Goal: Contribute content: Contribute content

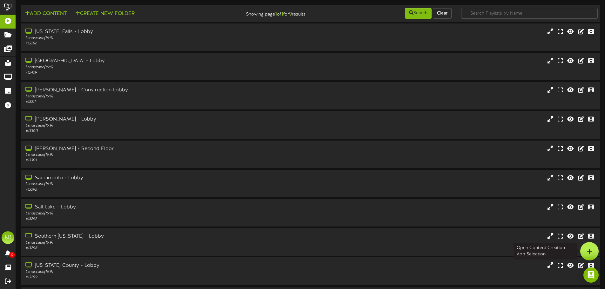
click at [592, 252] on div at bounding box center [589, 251] width 18 height 18
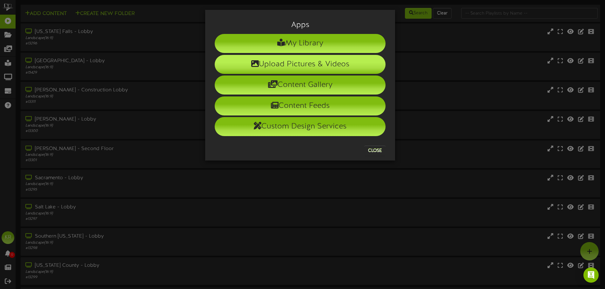
click at [353, 69] on li "Upload Pictures & Videos" at bounding box center [300, 64] width 171 height 19
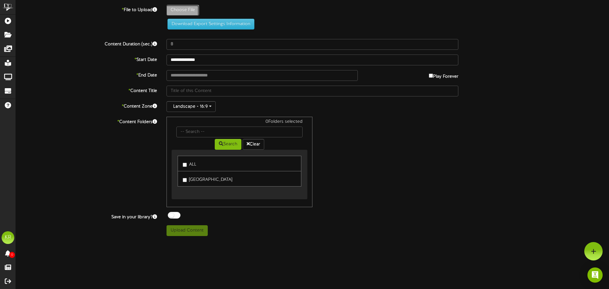
type input "**********"
type input "INSTALLS8-19"
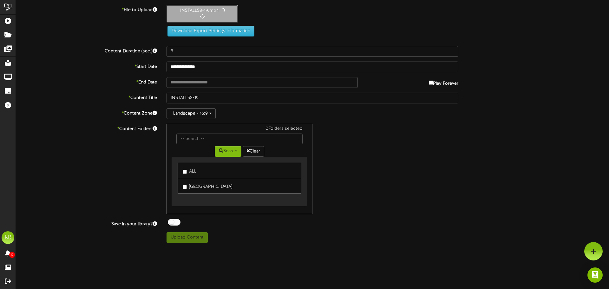
type input "10"
click at [195, 83] on input "text" at bounding box center [262, 81] width 191 height 11
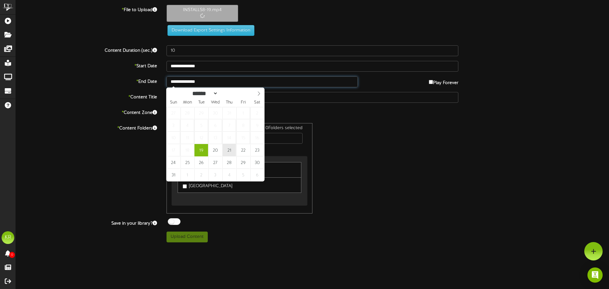
type input "**********"
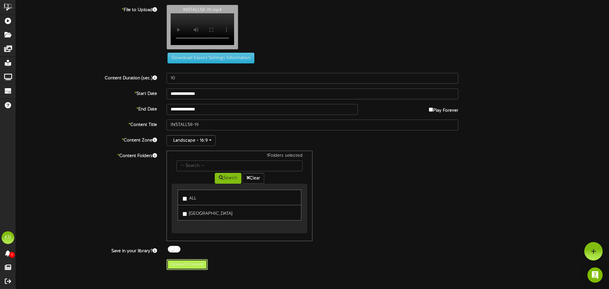
click at [187, 266] on button "Upload Content" at bounding box center [187, 264] width 41 height 11
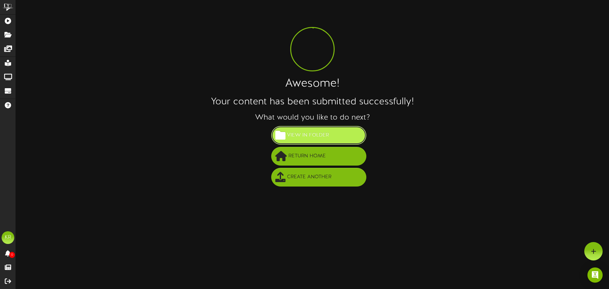
click at [318, 136] on span "View in Folder" at bounding box center [308, 135] width 45 height 10
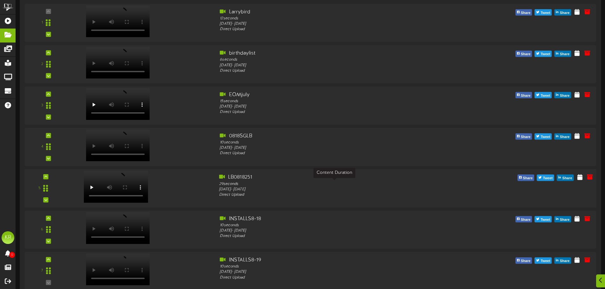
scroll to position [104, 0]
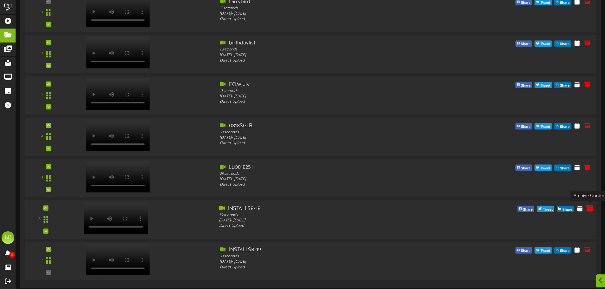
click at [593, 207] on icon at bounding box center [589, 208] width 7 height 7
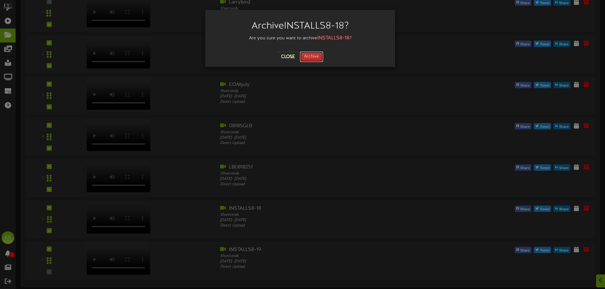
click at [315, 56] on button "Archive" at bounding box center [311, 56] width 23 height 11
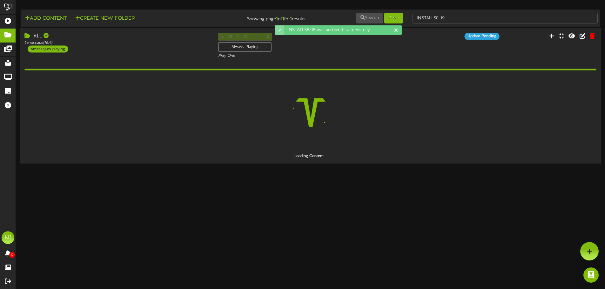
scroll to position [0, 0]
